Goal: Information Seeking & Learning: Find specific page/section

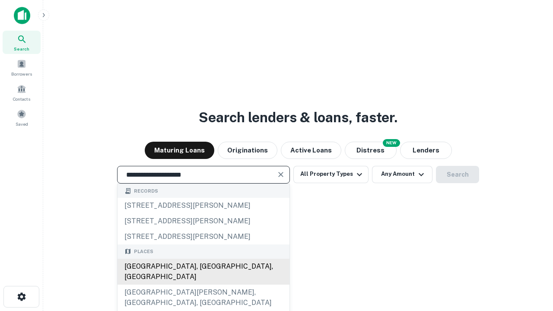
click at [203, 284] on div "[GEOGRAPHIC_DATA], [GEOGRAPHIC_DATA], [GEOGRAPHIC_DATA]" at bounding box center [203, 272] width 172 height 26
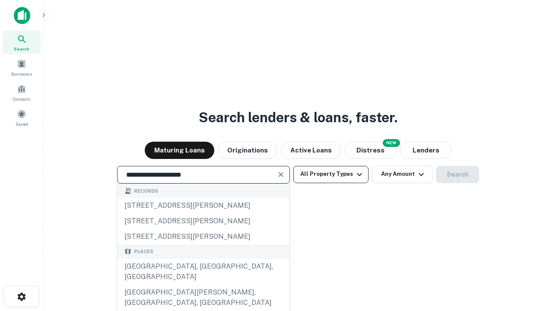
type input "**********"
click at [331, 174] on button "All Property Types" at bounding box center [330, 174] width 75 height 17
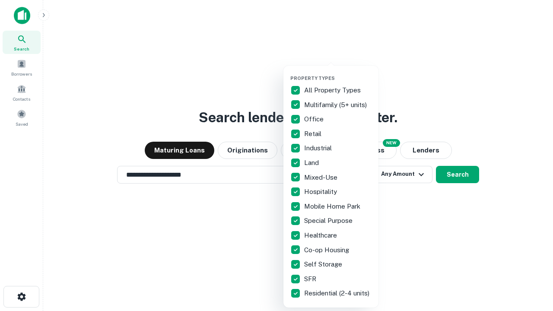
click at [338, 73] on button "button" at bounding box center [337, 73] width 95 height 0
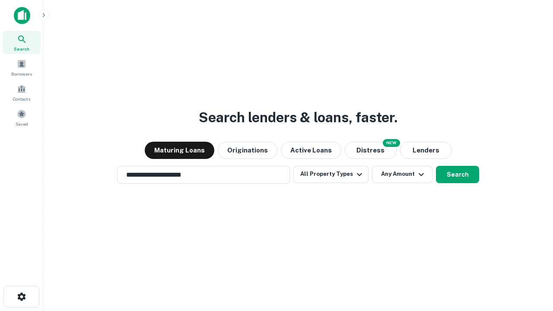
scroll to position [13, 0]
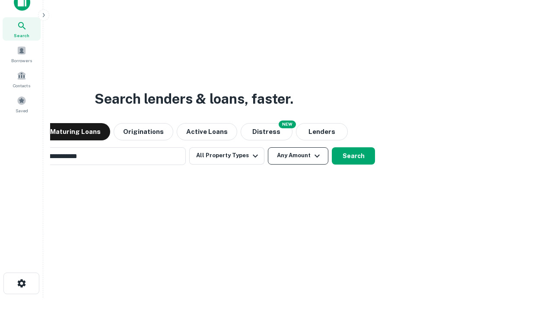
click at [268, 147] on button "Any Amount" at bounding box center [298, 155] width 60 height 17
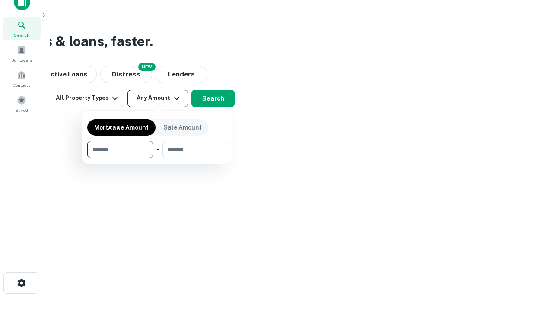
type input "*******"
click at [158, 158] on button "button" at bounding box center [157, 158] width 141 height 0
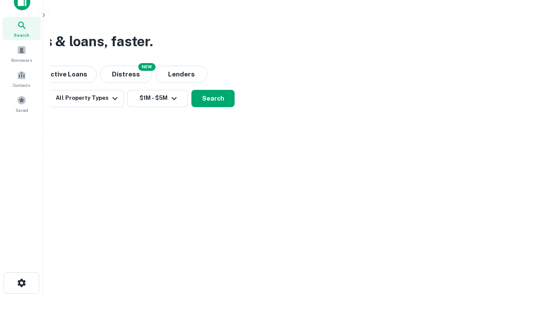
scroll to position [5, 159]
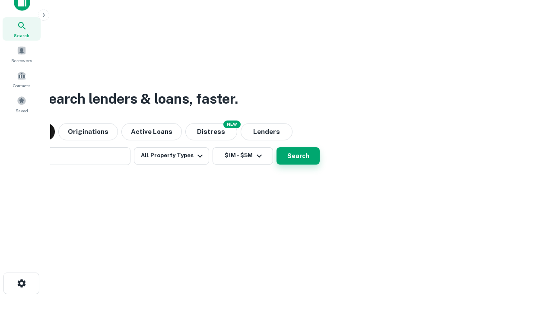
click at [276, 147] on button "Search" at bounding box center [297, 155] width 43 height 17
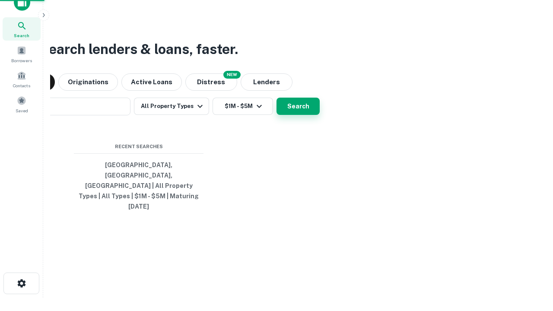
scroll to position [23, 244]
